Goal: Navigation & Orientation: Find specific page/section

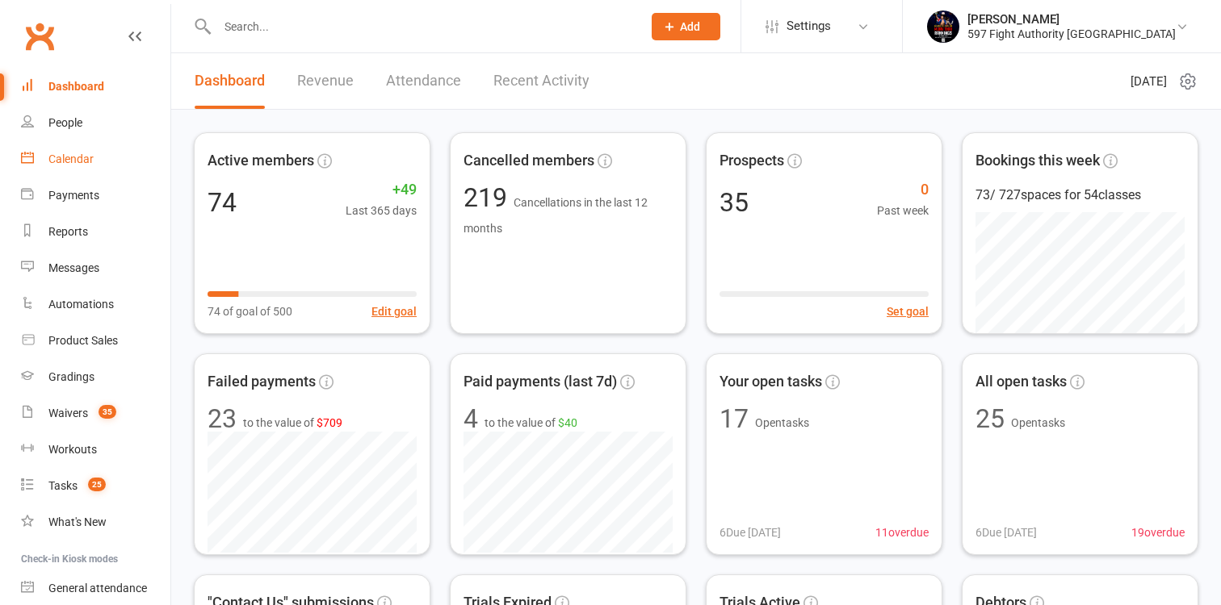
click at [51, 161] on div "Calendar" at bounding box center [70, 159] width 45 height 13
